Goal: Task Accomplishment & Management: Manage account settings

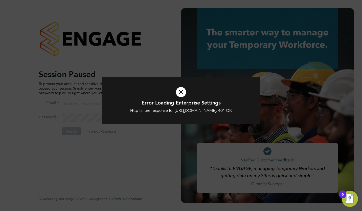
type input "toby.gibbs@citycalling.com"
click at [181, 91] on icon at bounding box center [181, 92] width 132 height 20
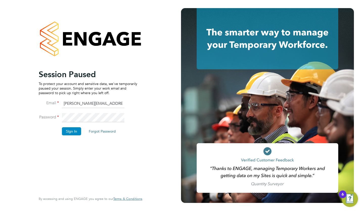
click at [76, 130] on button "Sign In" at bounding box center [71, 131] width 19 height 8
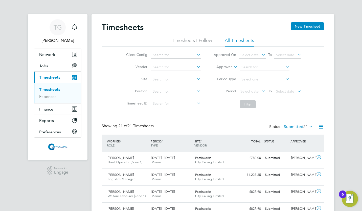
click at [251, 93] on span "Select date" at bounding box center [250, 91] width 18 height 5
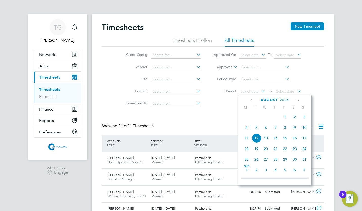
click at [247, 129] on span "4" at bounding box center [247, 128] width 10 height 10
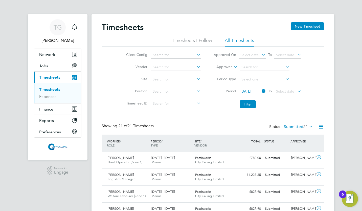
click at [287, 92] on span "Select date" at bounding box center [285, 91] width 18 height 5
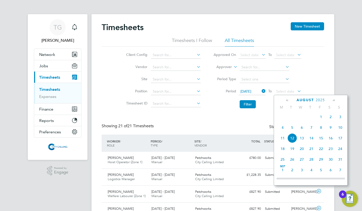
click at [340, 129] on span "10" at bounding box center [341, 128] width 10 height 10
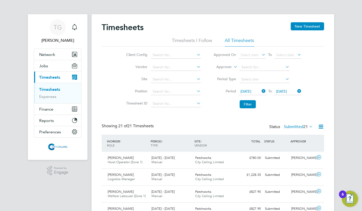
click at [247, 105] on button "Filter" at bounding box center [248, 104] width 16 height 8
click at [290, 125] on label "Submitted 14" at bounding box center [298, 126] width 29 height 5
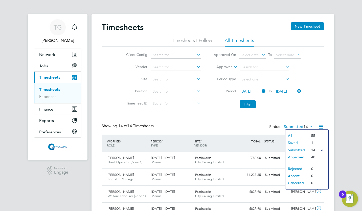
click at [214, 123] on div "Showing 14 of 14 Timesheets Status Submitted 14" at bounding box center [213, 128] width 223 height 11
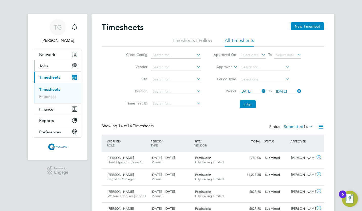
click at [46, 66] on span "Jobs" at bounding box center [43, 65] width 9 height 5
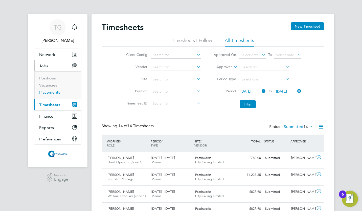
click at [55, 92] on link "Placements" at bounding box center [49, 92] width 21 height 5
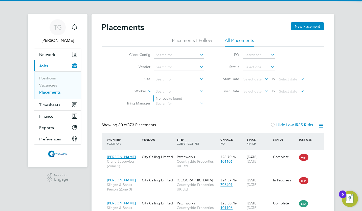
click at [161, 91] on input at bounding box center [179, 91] width 50 height 7
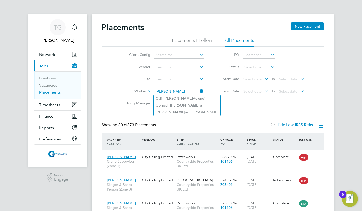
type input "victor"
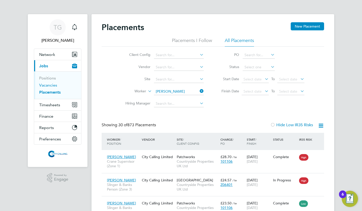
click at [49, 83] on link "Vacancies" at bounding box center [48, 85] width 18 height 5
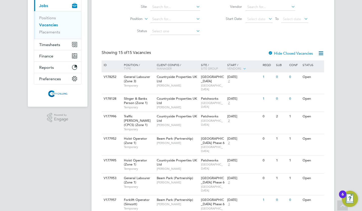
click at [174, 99] on div "Countryside Properties UK Ltd Eamon Woods" at bounding box center [178, 102] width 44 height 17
click at [51, 44] on span "Timesheets" at bounding box center [49, 44] width 21 height 5
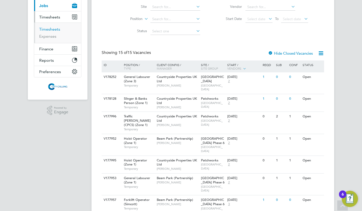
click at [51, 30] on link "Timesheets" at bounding box center [49, 29] width 21 height 5
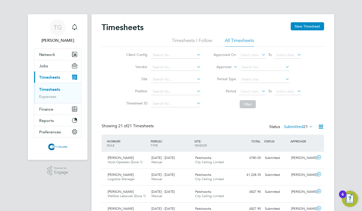
click at [245, 90] on span "Select date" at bounding box center [250, 91] width 18 height 5
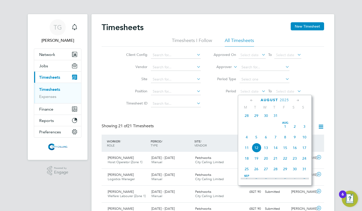
click at [247, 116] on span "28" at bounding box center [247, 116] width 10 height 10
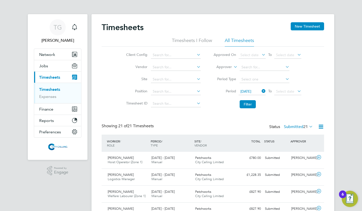
click at [279, 91] on span "Select date" at bounding box center [285, 91] width 18 height 5
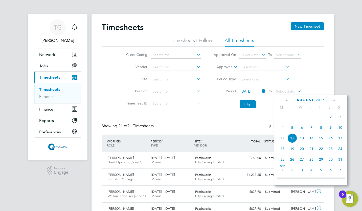
click at [341, 119] on span "3" at bounding box center [341, 117] width 10 height 10
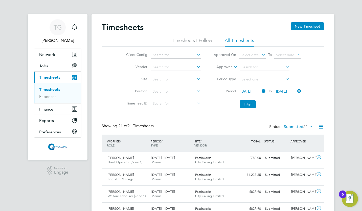
click at [247, 103] on button "Filter" at bounding box center [248, 104] width 16 height 8
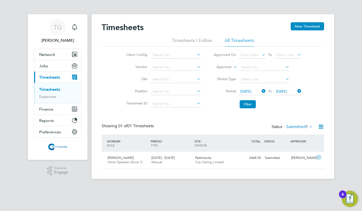
click at [303, 24] on button "New Timesheet" at bounding box center [307, 26] width 33 height 8
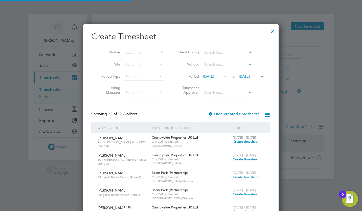
scroll to position [762, 196]
click at [214, 77] on span "29 Jul 2025" at bounding box center [208, 76] width 11 height 5
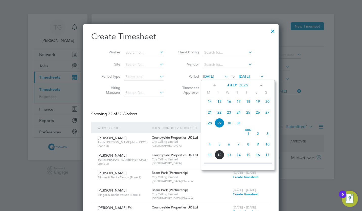
click at [209, 146] on span "4" at bounding box center [210, 144] width 10 height 10
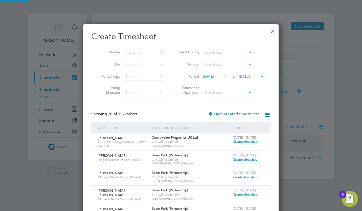
scroll to position [469, 196]
click at [248, 74] on span "05 Aug 2025" at bounding box center [244, 76] width 11 height 5
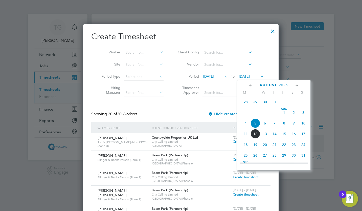
click at [304, 125] on span "10" at bounding box center [304, 123] width 10 height 10
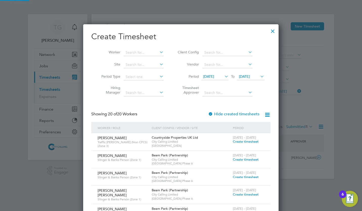
scroll to position [469, 196]
click at [138, 52] on input at bounding box center [144, 52] width 40 height 7
click at [140, 58] on li "God frey Onyac" at bounding box center [160, 59] width 73 height 7
type input "Godfrey Onyac"
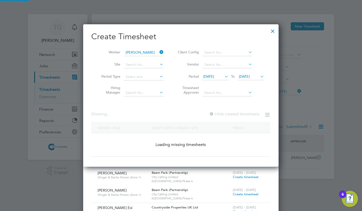
scroll to position [137, 196]
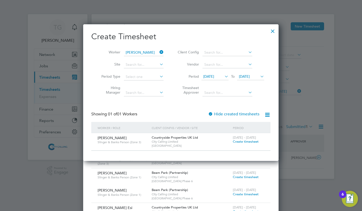
click at [242, 141] on span "Create timesheet" at bounding box center [246, 141] width 26 height 4
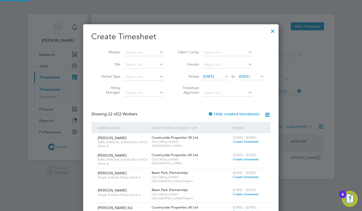
scroll to position [13, 44]
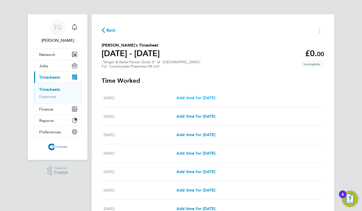
click at [210, 98] on span "Add time for Mon 04 Aug" at bounding box center [196, 97] width 39 height 5
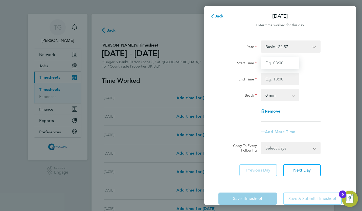
click at [272, 61] on input "Start Time" at bounding box center [280, 63] width 38 height 12
type input "07:30"
click at [279, 82] on input "End Time" at bounding box center [280, 79] width 38 height 12
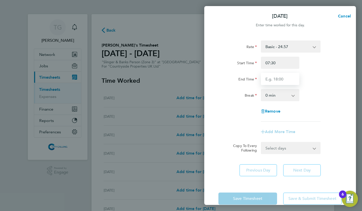
type input "18:00"
click at [294, 95] on app-icon-cross-button at bounding box center [296, 95] width 6 height 11
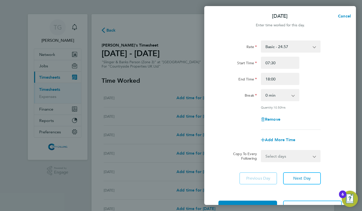
click at [294, 95] on app-icon-cross-button at bounding box center [296, 95] width 6 height 11
click at [293, 95] on select "0 min 15 min 30 min 45 min 60 min 75 min 90 min" at bounding box center [277, 95] width 31 height 11
select select "30"
click at [262, 90] on select "0 min 15 min 30 min 45 min 60 min 75 min 90 min" at bounding box center [277, 95] width 31 height 11
click at [279, 158] on select "Select days Day Weekday (Mon-Fri) Weekend (Sat-Sun) Tuesday Wednesday Thursday …" at bounding box center [288, 156] width 53 height 11
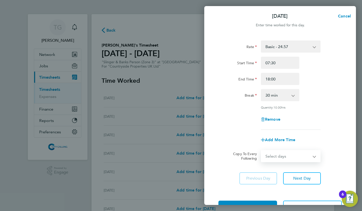
select select "WEEKDAY"
click at [262, 151] on select "Select days Day Weekday (Mon-Fri) Weekend (Sat-Sun) Tuesday Wednesday Thursday …" at bounding box center [288, 156] width 53 height 11
select select "2025-08-10"
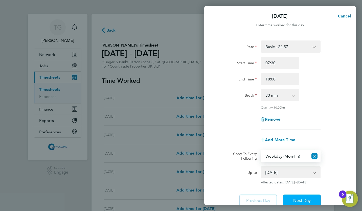
click at [295, 197] on button "Next Day" at bounding box center [302, 201] width 38 height 12
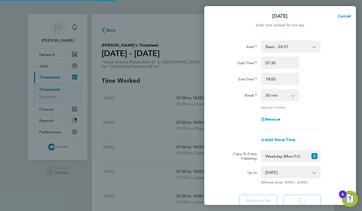
select select "30"
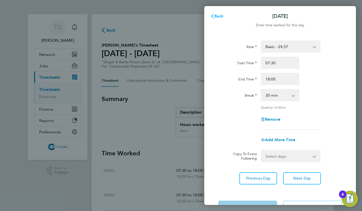
click at [216, 16] on span "Back" at bounding box center [219, 16] width 9 height 5
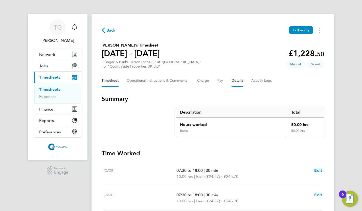
click at [234, 83] on button "Details" at bounding box center [238, 81] width 12 height 12
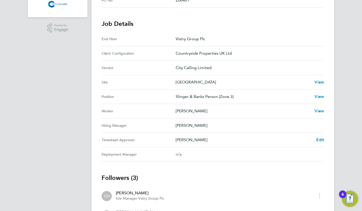
scroll to position [143, 0]
click at [317, 141] on span "Edit" at bounding box center [320, 139] width 8 height 5
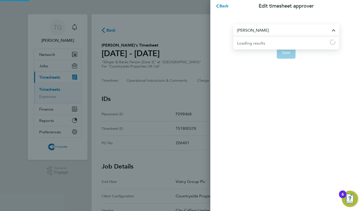
click at [264, 30] on input "[PERSON_NAME]" at bounding box center [286, 30] width 106 height 12
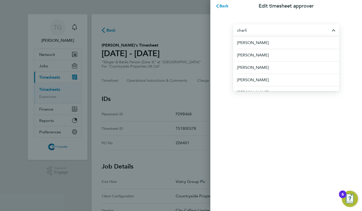
click at [261, 69] on span "Charlie Hughes" at bounding box center [253, 68] width 32 height 6
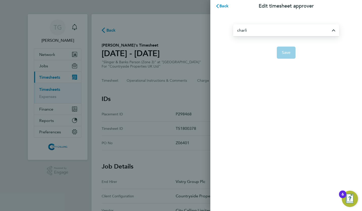
type input "Charlie Hughes"
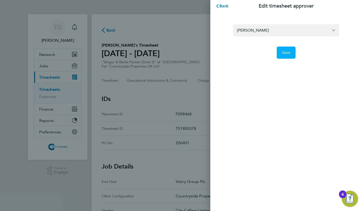
click at [288, 53] on span "Save" at bounding box center [286, 52] width 9 height 5
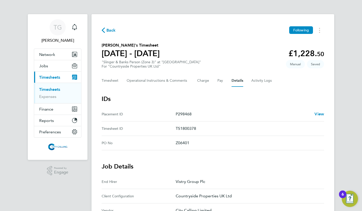
click at [115, 31] on span "Back" at bounding box center [111, 30] width 9 height 6
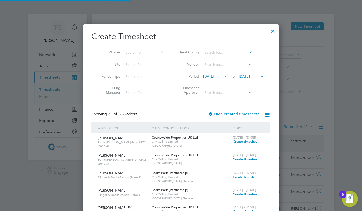
scroll to position [13, 44]
click at [272, 32] on div at bounding box center [272, 29] width 9 height 9
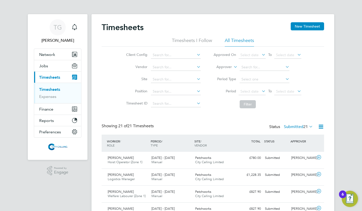
click at [289, 127] on label "Submitted 21" at bounding box center [298, 126] width 29 height 5
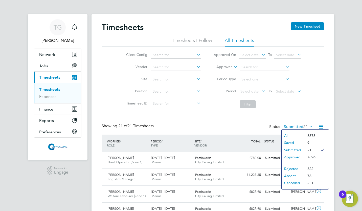
click at [247, 90] on span "Select date" at bounding box center [250, 91] width 18 height 5
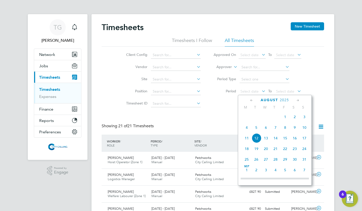
click at [246, 130] on span "4" at bounding box center [247, 128] width 10 height 10
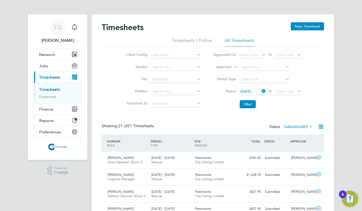
click at [281, 92] on span "Select date" at bounding box center [285, 91] width 18 height 5
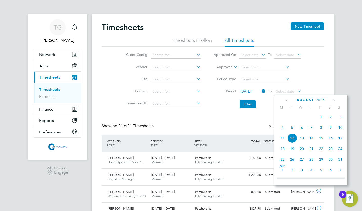
click at [341, 131] on span "10" at bounding box center [341, 128] width 10 height 10
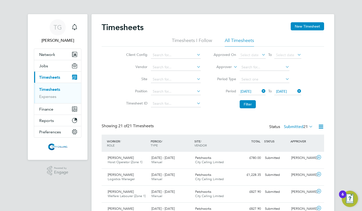
click at [250, 104] on button "Filter" at bounding box center [248, 104] width 16 height 8
click at [291, 126] on label "Submitted 14" at bounding box center [298, 126] width 29 height 5
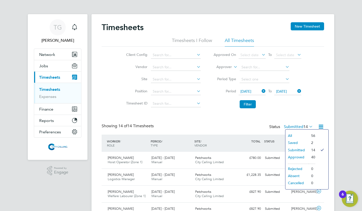
click at [292, 142] on li "Saved" at bounding box center [297, 142] width 23 height 7
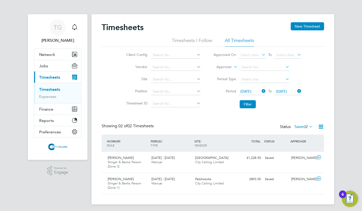
click at [260, 163] on div "Godfrey Onyac Slinger & Banks Person (Zone 3) 4 - 10 Aug 2025 4 - 10 Aug 2025 M…" at bounding box center [213, 162] width 223 height 21
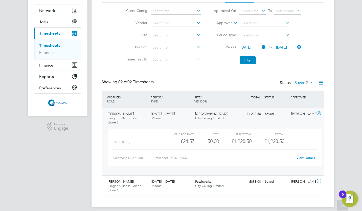
click at [308, 156] on link "View Details" at bounding box center [306, 158] width 18 height 4
click at [247, 56] on button "Filter" at bounding box center [248, 60] width 16 height 8
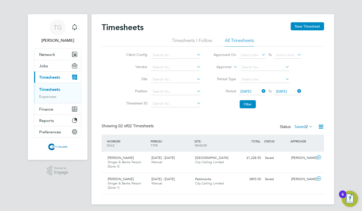
click at [299, 125] on label "Saved 2" at bounding box center [304, 126] width 18 height 5
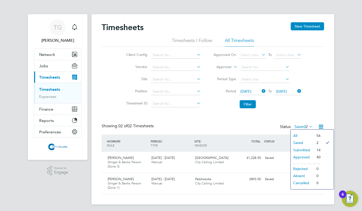
click at [302, 150] on li "Submitted" at bounding box center [302, 149] width 23 height 7
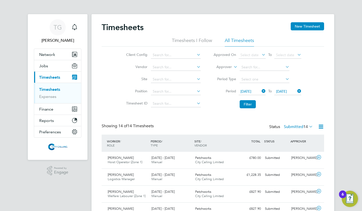
click at [292, 127] on label "Submitted 14" at bounding box center [298, 126] width 29 height 5
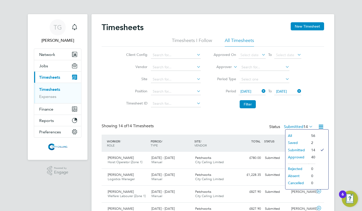
click at [294, 141] on li "Saved" at bounding box center [297, 142] width 23 height 7
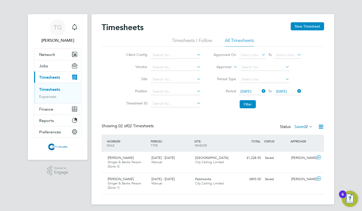
click at [251, 107] on button "Filter" at bounding box center [248, 104] width 16 height 8
click at [44, 65] on span "Jobs" at bounding box center [43, 65] width 9 height 5
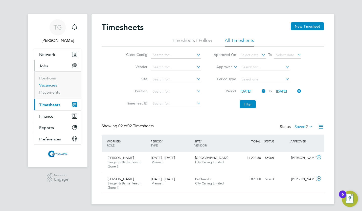
click at [48, 84] on link "Vacancies" at bounding box center [48, 85] width 18 height 5
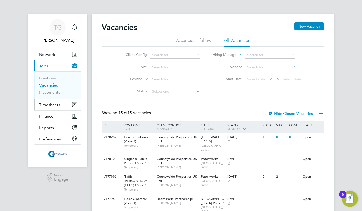
click at [49, 105] on span "Timesheets" at bounding box center [49, 104] width 21 height 5
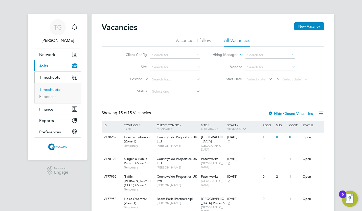
click at [51, 91] on link "Timesheets" at bounding box center [49, 89] width 21 height 5
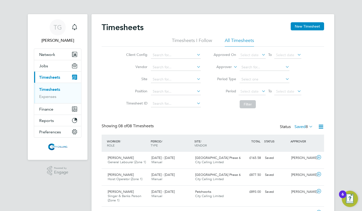
click at [246, 89] on span "Select date" at bounding box center [250, 91] width 18 height 5
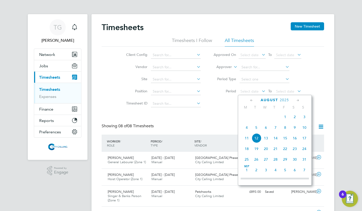
click at [247, 128] on span "4" at bounding box center [247, 128] width 10 height 10
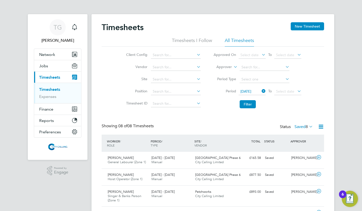
click at [291, 89] on span "Select date" at bounding box center [285, 91] width 18 height 5
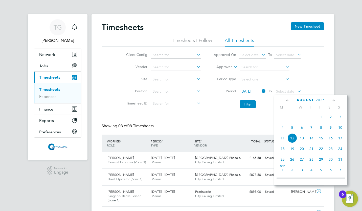
click at [341, 130] on span "10" at bounding box center [341, 128] width 10 height 10
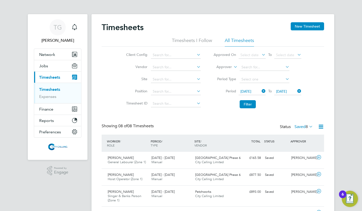
click at [242, 107] on button "Filter" at bounding box center [248, 104] width 16 height 8
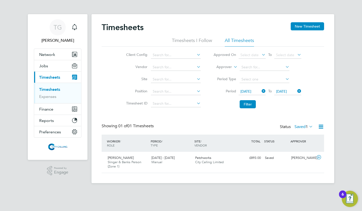
click at [299, 127] on label "Saved 1" at bounding box center [304, 126] width 18 height 5
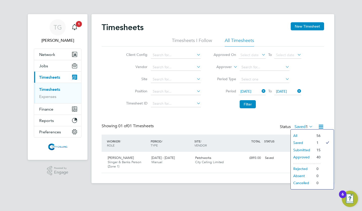
click at [250, 106] on button "Filter" at bounding box center [248, 104] width 16 height 8
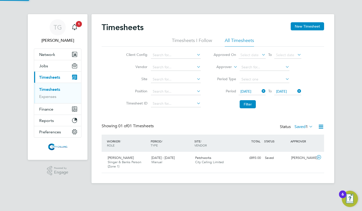
scroll to position [13, 44]
click at [247, 100] on li "Filter" at bounding box center [257, 104] width 101 height 13
click at [248, 105] on button "Filter" at bounding box center [248, 104] width 16 height 8
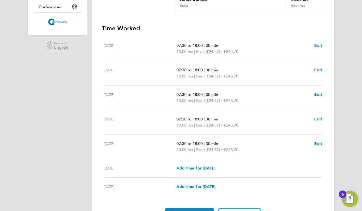
scroll to position [155, 0]
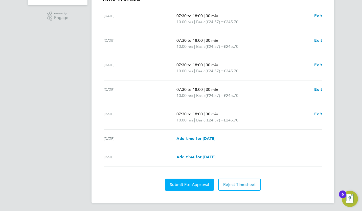
click at [192, 182] on span "Submit For Approval" at bounding box center [189, 184] width 39 height 5
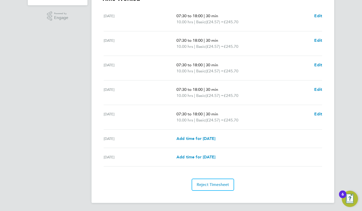
scroll to position [0, 0]
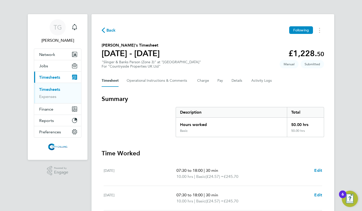
click at [110, 29] on span "Back" at bounding box center [111, 30] width 9 height 6
